Goal: Information Seeking & Learning: Learn about a topic

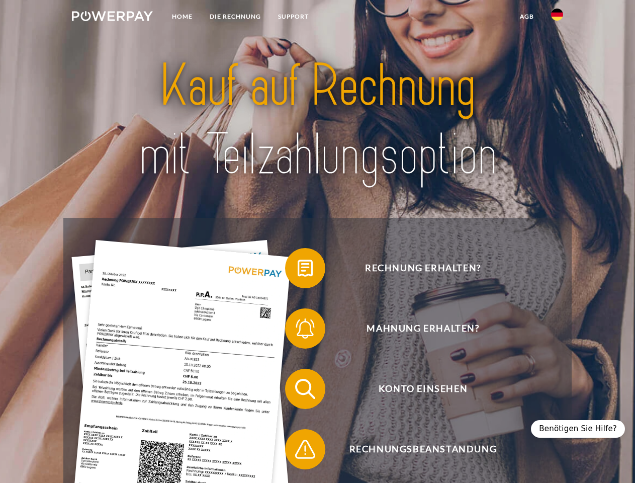
click at [112, 18] on img at bounding box center [112, 16] width 81 height 10
click at [557, 18] on img at bounding box center [557, 15] width 12 height 12
click at [526, 17] on link "agb" at bounding box center [526, 17] width 31 height 18
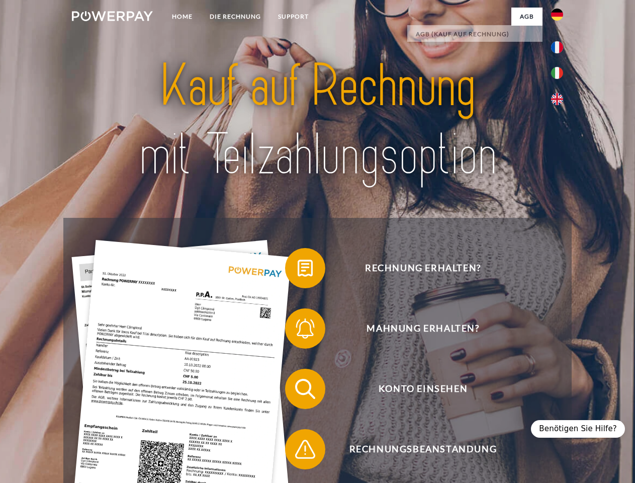
click at [298, 270] on span at bounding box center [290, 268] width 50 height 50
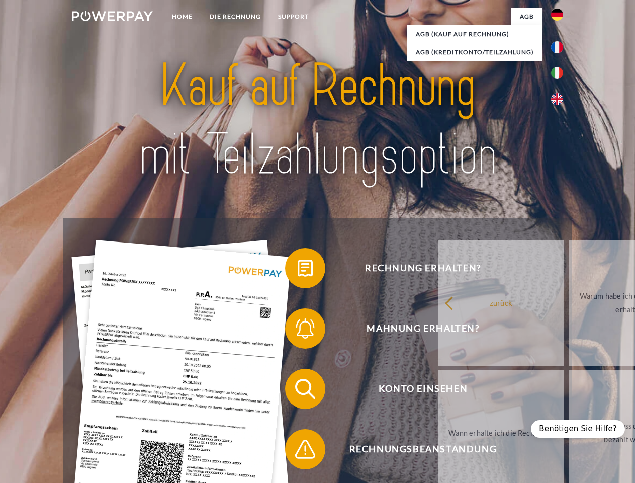
click at [298, 331] on span at bounding box center [290, 328] width 50 height 50
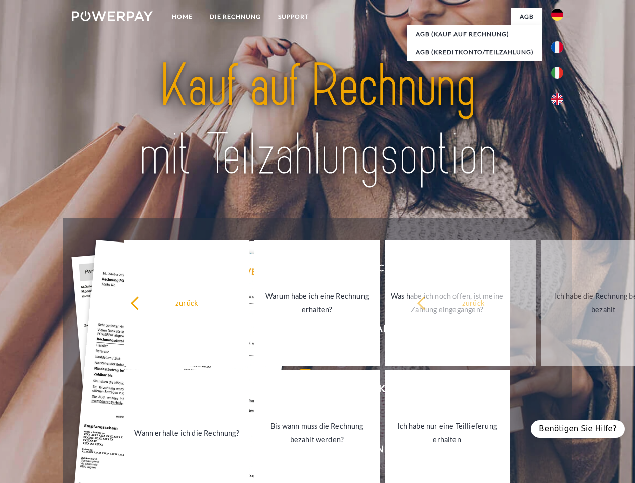
click at [298, 391] on link "Bis wann muss die Rechnung bezahlt werden?" at bounding box center [316, 432] width 125 height 126
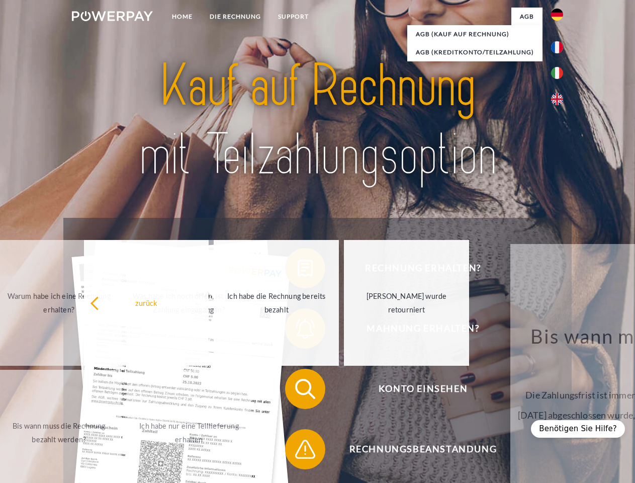
click at [298, 451] on div "Rechnung erhalten? Mahnung erhalten? Konto einsehen" at bounding box center [317, 419] width 508 height 402
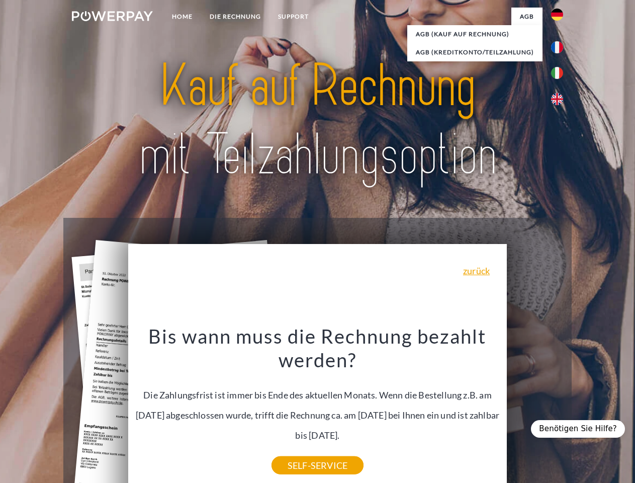
click at [583, 428] on div "Benötigen Sie Hilfe?" at bounding box center [578, 429] width 94 height 18
